Goal: Task Accomplishment & Management: Complete application form

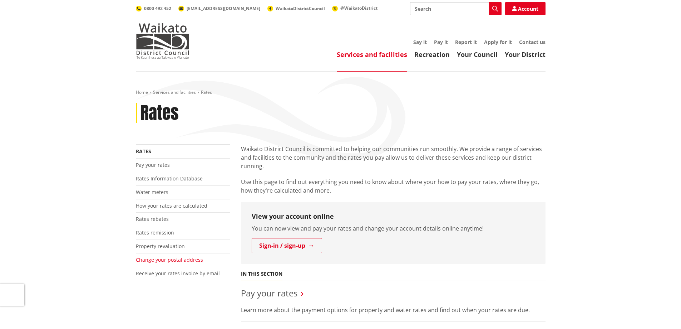
click at [191, 259] on link "Change your postal address" at bounding box center [169, 259] width 67 height 7
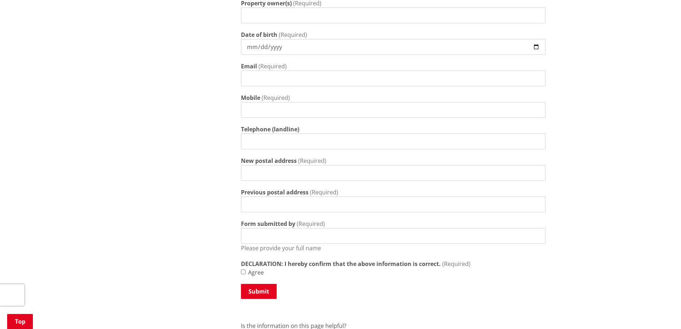
scroll to position [107, 0]
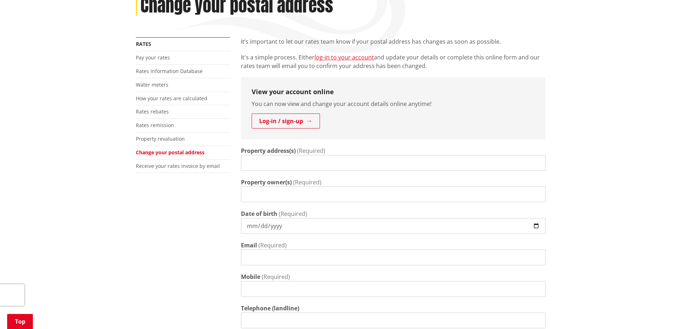
click at [252, 158] on input "Property address(s)" at bounding box center [393, 163] width 305 height 16
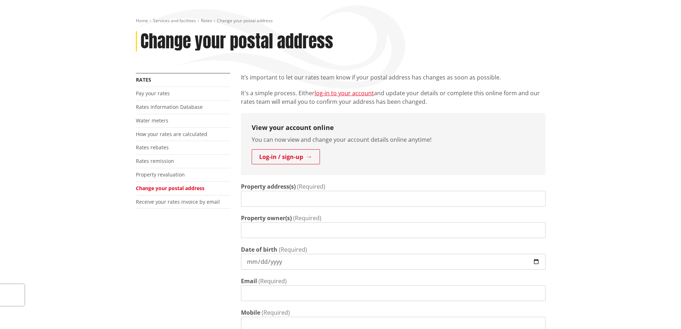
scroll to position [0, 0]
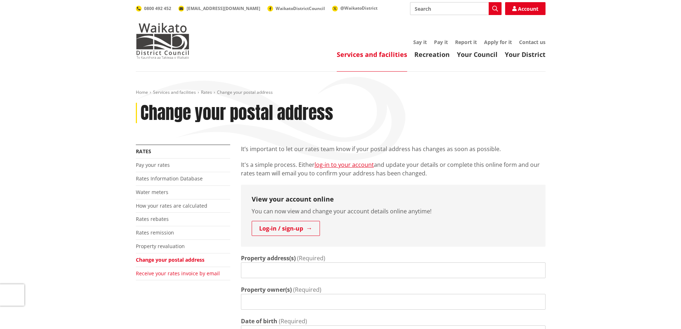
click at [182, 274] on link "Receive your rates invoice by email" at bounding box center [178, 273] width 84 height 7
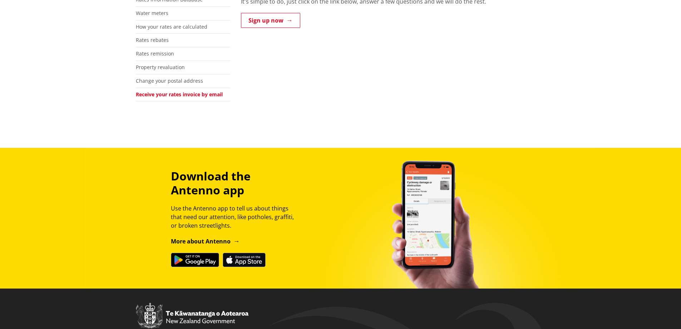
scroll to position [36, 0]
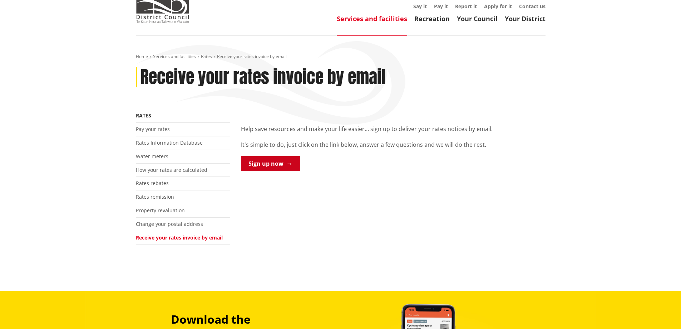
click at [267, 162] on link "Sign up now" at bounding box center [270, 163] width 59 height 15
